Goal: Information Seeking & Learning: Understand process/instructions

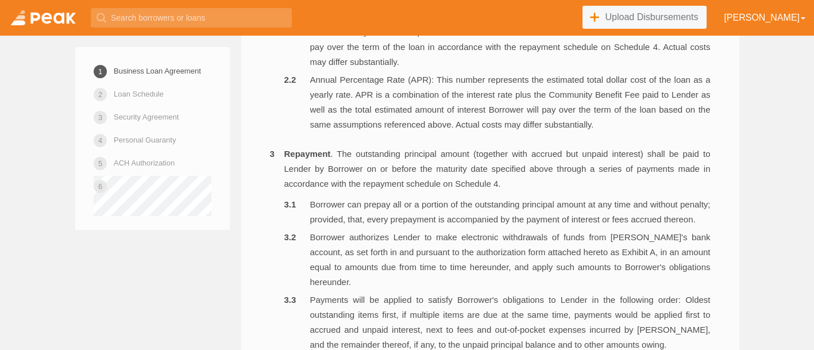
scroll to position [399, 0]
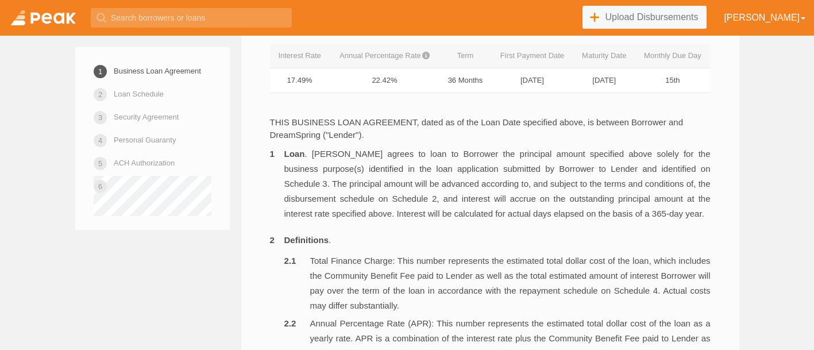
drag, startPoint x: 669, startPoint y: 188, endPoint x: 674, endPoint y: 183, distance: 8.1
click at [670, 187] on li "Loan . Lender agrees to loan to Borrower the principal amount specified above s…" at bounding box center [490, 183] width 441 height 75
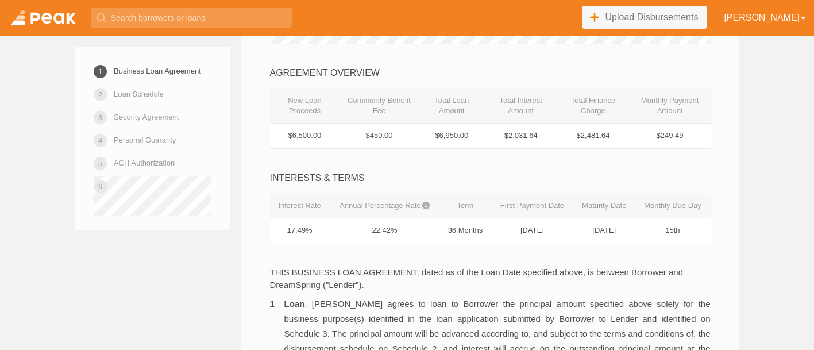
scroll to position [256, 0]
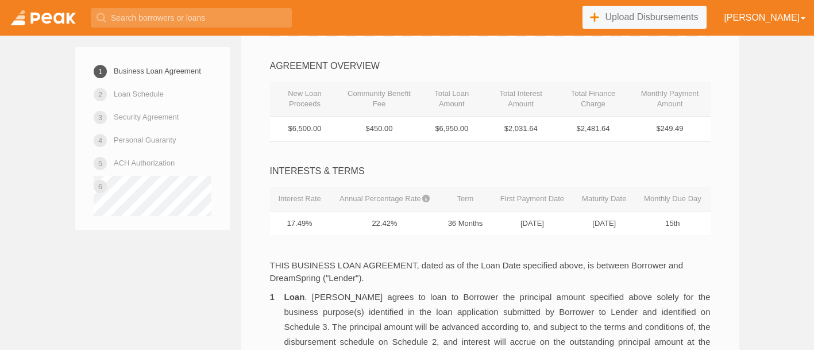
drag, startPoint x: 605, startPoint y: 109, endPoint x: 574, endPoint y: 109, distance: 30.4
click at [574, 109] on th "Total Finance Charge" at bounding box center [593, 99] width 72 height 35
click at [581, 109] on th "Total Finance Charge" at bounding box center [593, 99] width 72 height 35
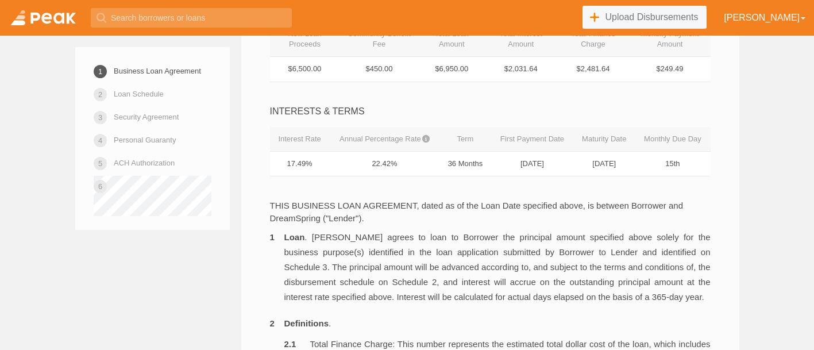
scroll to position [310, 0]
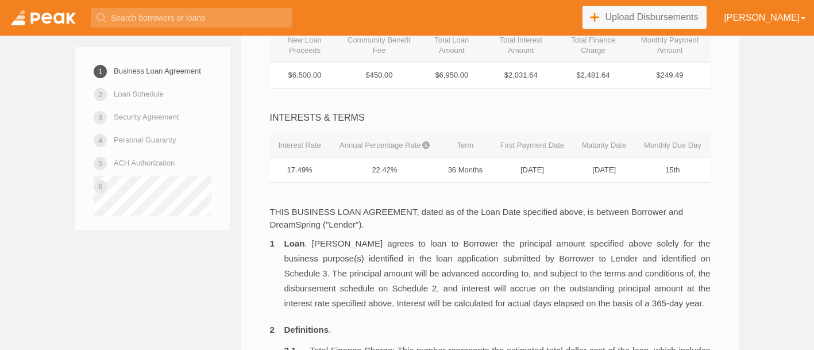
drag, startPoint x: 287, startPoint y: 170, endPoint x: 311, endPoint y: 169, distance: 23.6
click at [311, 169] on td "17.49%" at bounding box center [300, 169] width 60 height 25
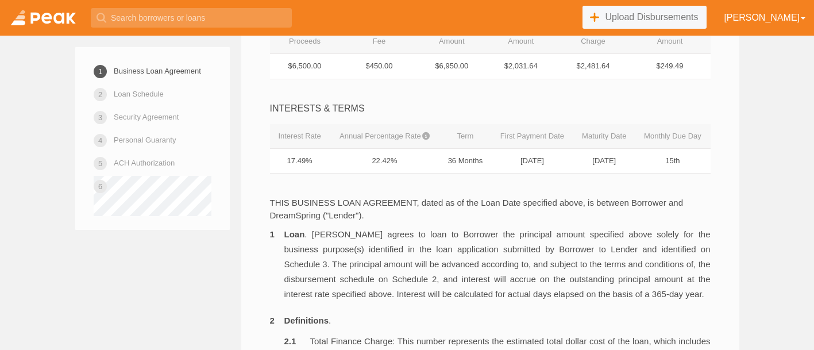
scroll to position [318, 0]
drag, startPoint x: 447, startPoint y: 163, endPoint x: 487, endPoint y: 153, distance: 41.0
click at [487, 151] on td "36 Months" at bounding box center [465, 161] width 52 height 25
drag, startPoint x: 480, startPoint y: 163, endPoint x: 435, endPoint y: 155, distance: 46.2
click at [435, 155] on tr "17.49% 22.42% 36 Months 11/15/2025 10/15/2028 15th" at bounding box center [490, 161] width 441 height 25
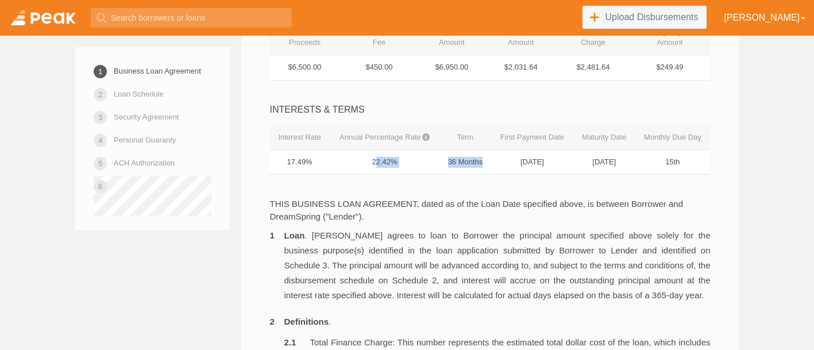
drag, startPoint x: 515, startPoint y: 163, endPoint x: 568, endPoint y: 160, distance: 52.4
click at [568, 160] on td "[DATE]" at bounding box center [532, 161] width 82 height 25
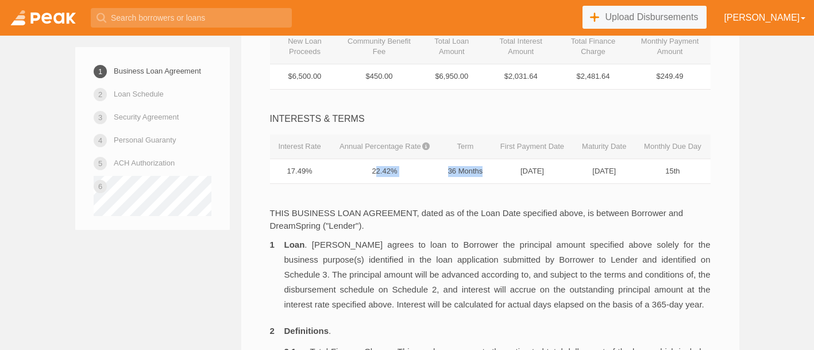
scroll to position [302, 0]
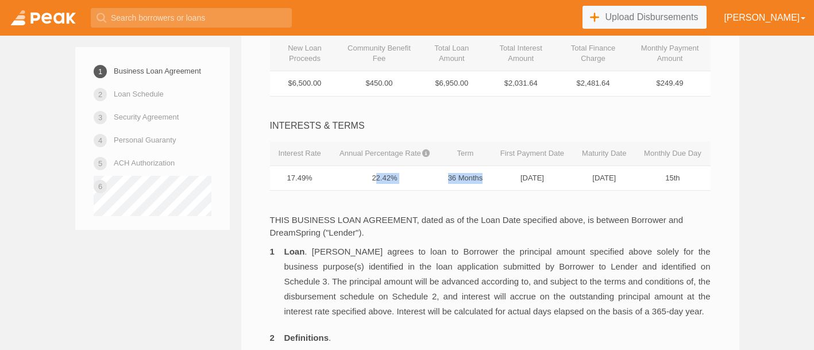
drag, startPoint x: 656, startPoint y: 72, endPoint x: 696, endPoint y: 86, distance: 41.8
click at [696, 86] on td "$249.49" at bounding box center [670, 83] width 81 height 25
click at [648, 83] on td "$249.49" at bounding box center [670, 83] width 81 height 25
drag, startPoint x: 649, startPoint y: 82, endPoint x: 705, endPoint y: 85, distance: 56.4
click at [705, 85] on td "$249.49" at bounding box center [670, 83] width 81 height 25
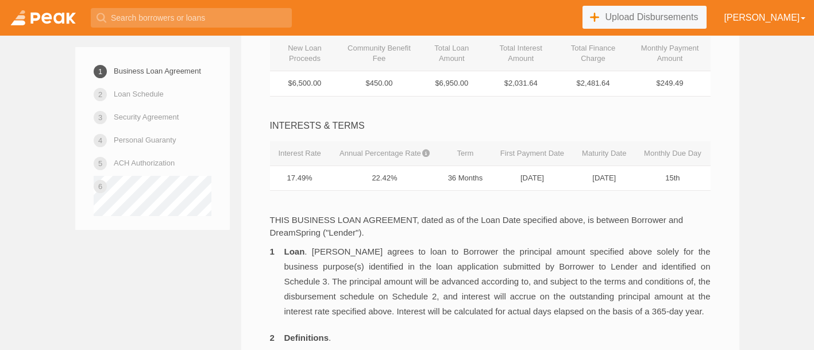
click at [662, 83] on td "$249.49" at bounding box center [670, 83] width 81 height 25
drag, startPoint x: 655, startPoint y: 84, endPoint x: 686, endPoint y: 85, distance: 31.0
click at [686, 85] on td "$249.49" at bounding box center [670, 83] width 81 height 25
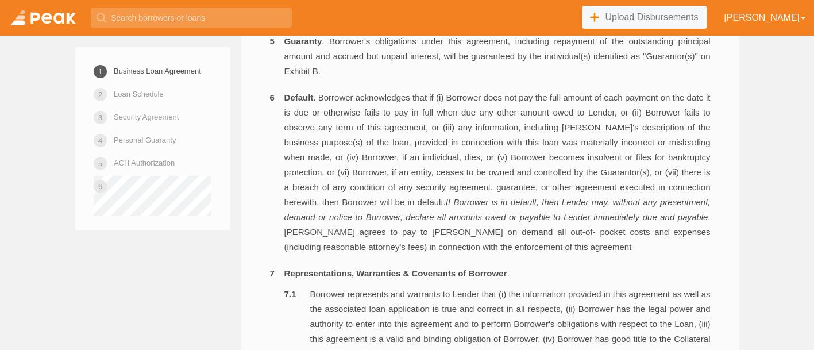
scroll to position [1091, 0]
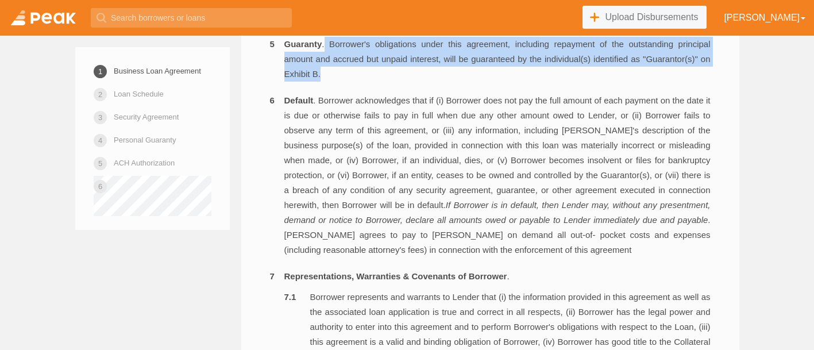
drag, startPoint x: 332, startPoint y: 109, endPoint x: 326, endPoint y: 77, distance: 32.1
click at [327, 77] on li "Guaranty . Borrower's obligations under this agreement, including repayment of …" at bounding box center [490, 59] width 441 height 45
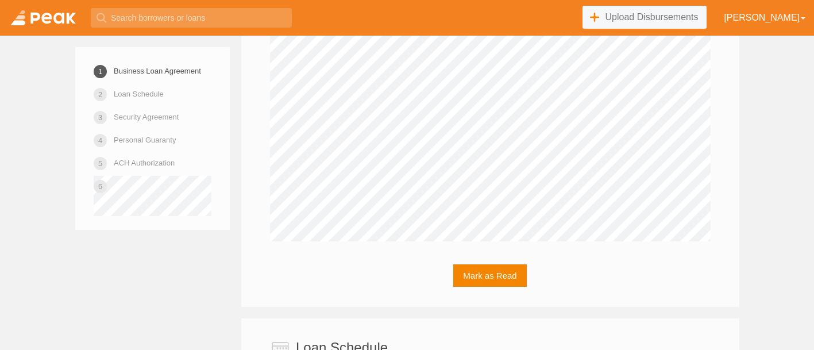
scroll to position [2341, 0]
click at [71, 25] on link at bounding box center [43, 18] width 86 height 36
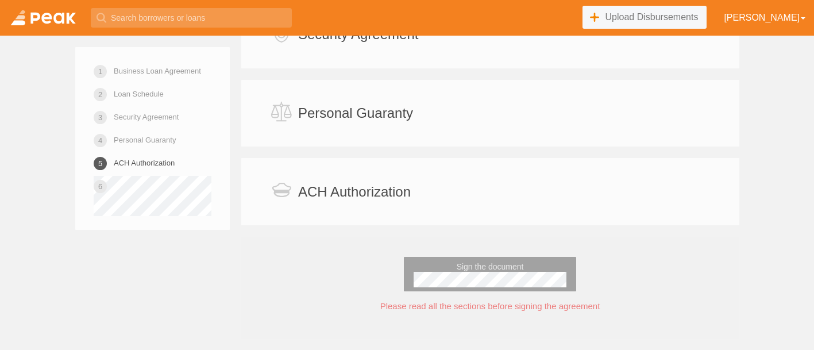
scroll to position [2754, 0]
drag, startPoint x: 514, startPoint y: 191, endPoint x: 564, endPoint y: 225, distance: 61.2
click at [564, 225] on div "ACH Authorization Mark as Read" at bounding box center [490, 191] width 498 height 67
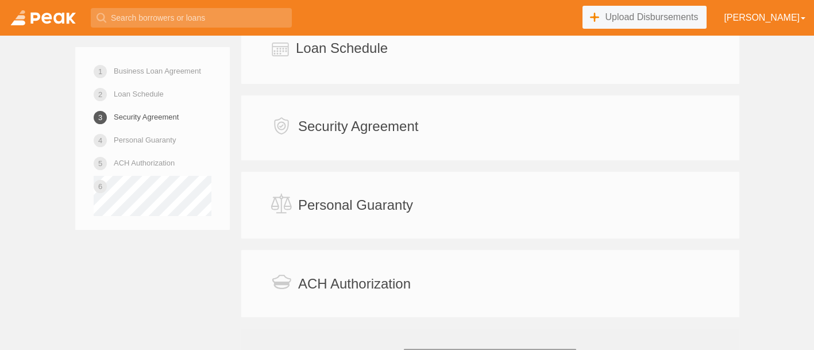
scroll to position [2630, 0]
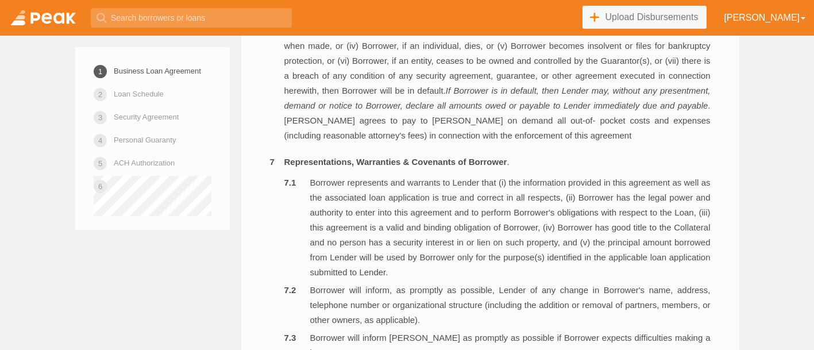
scroll to position [1185, 0]
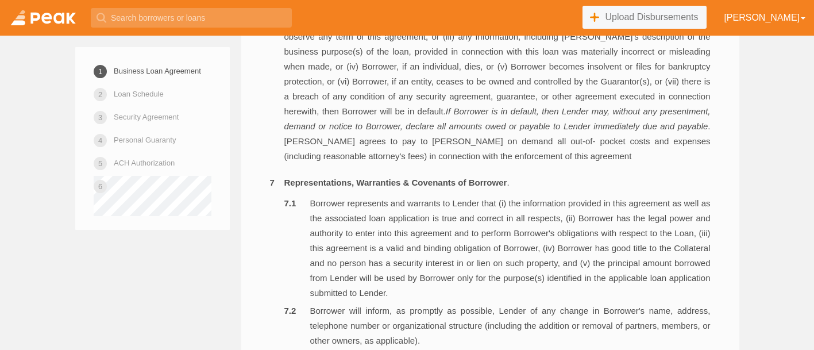
click at [37, 17] on link at bounding box center [43, 18] width 86 height 36
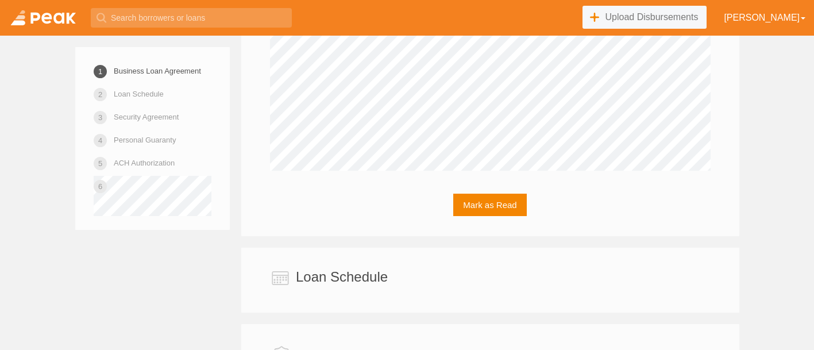
scroll to position [2412, 0]
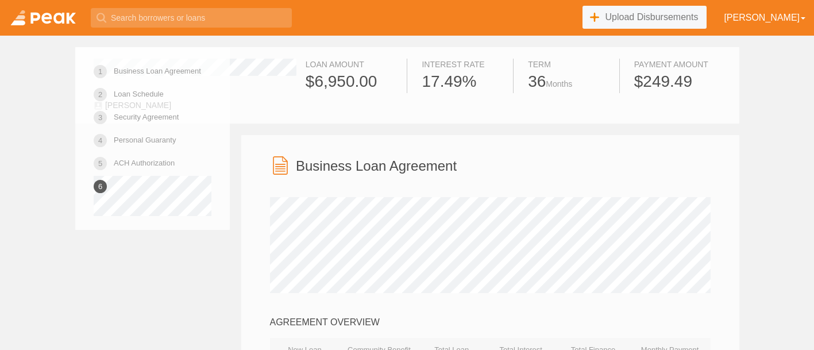
scroll to position [2412, 0]
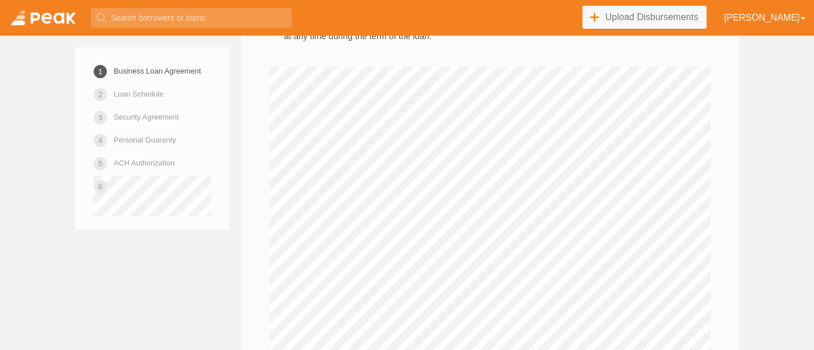
scroll to position [2217, 0]
